Goal: Browse casually: Explore the website without a specific task or goal

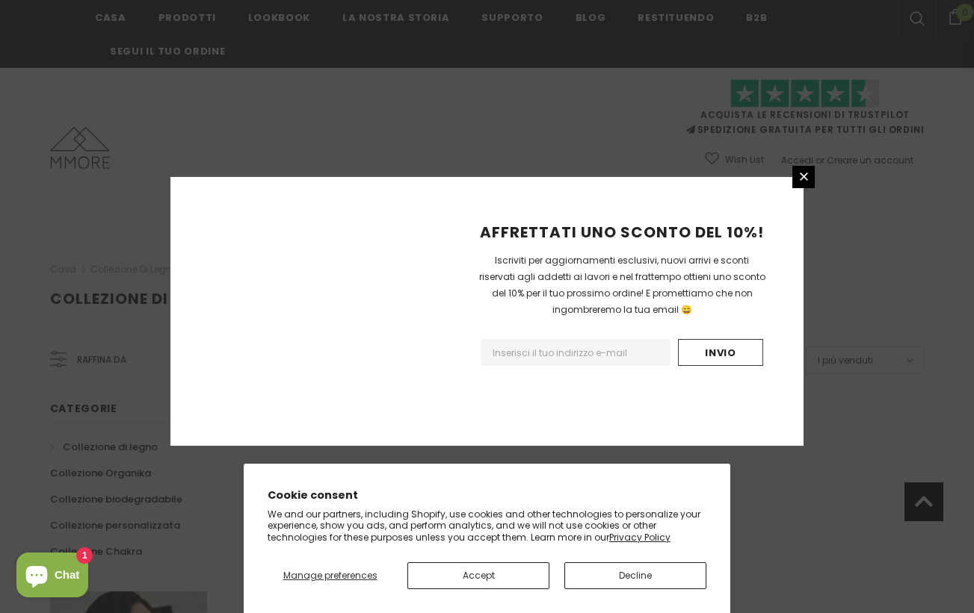
scroll to position [949, 0]
